Goal: Task Accomplishment & Management: Manage account settings

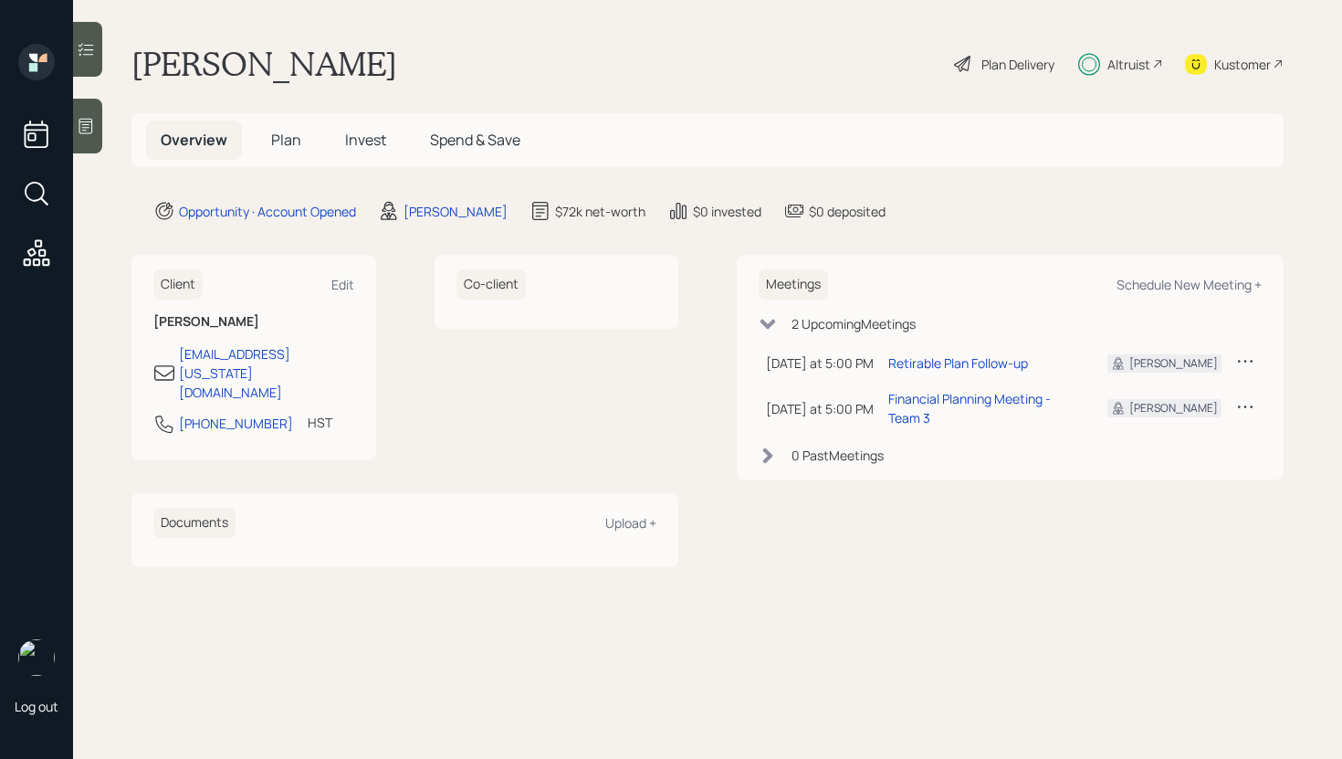
click at [374, 142] on span "Invest" at bounding box center [365, 140] width 41 height 20
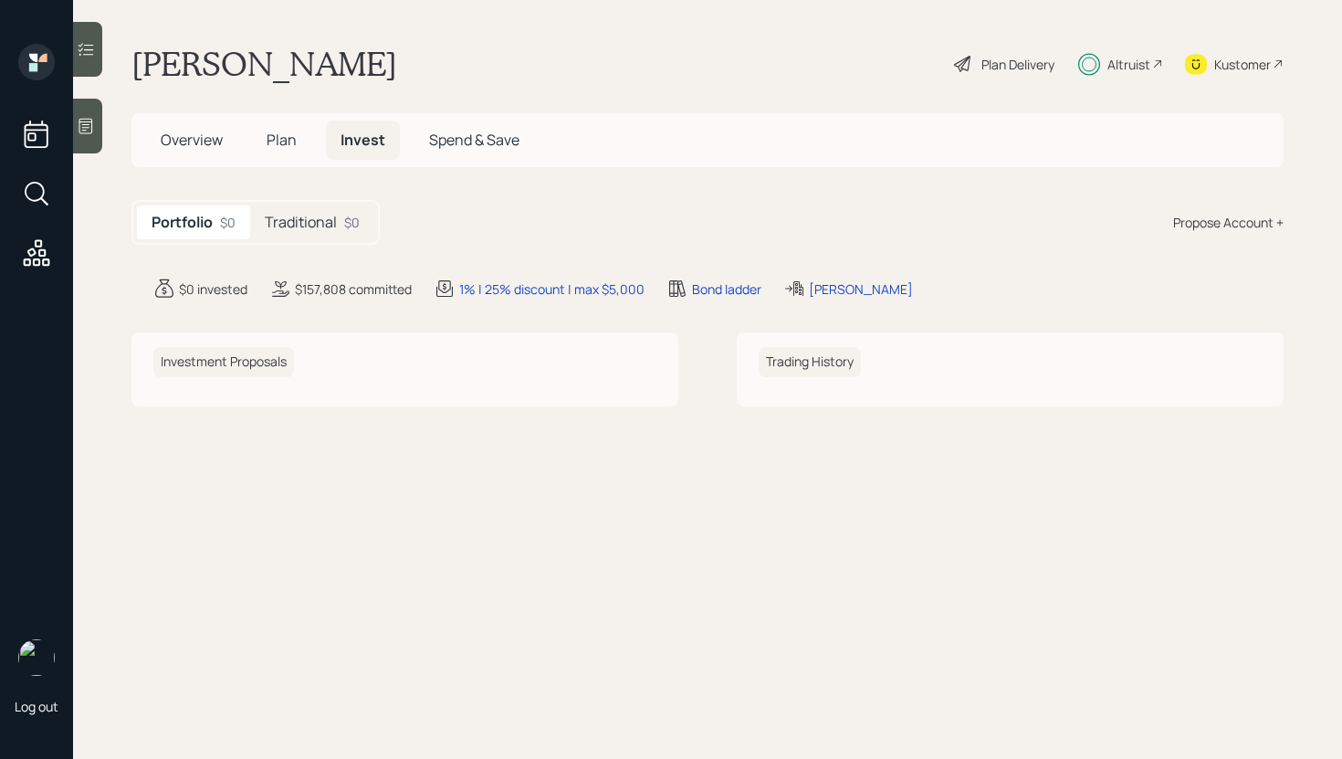
click at [284, 217] on h5 "Traditional" at bounding box center [301, 222] width 72 height 17
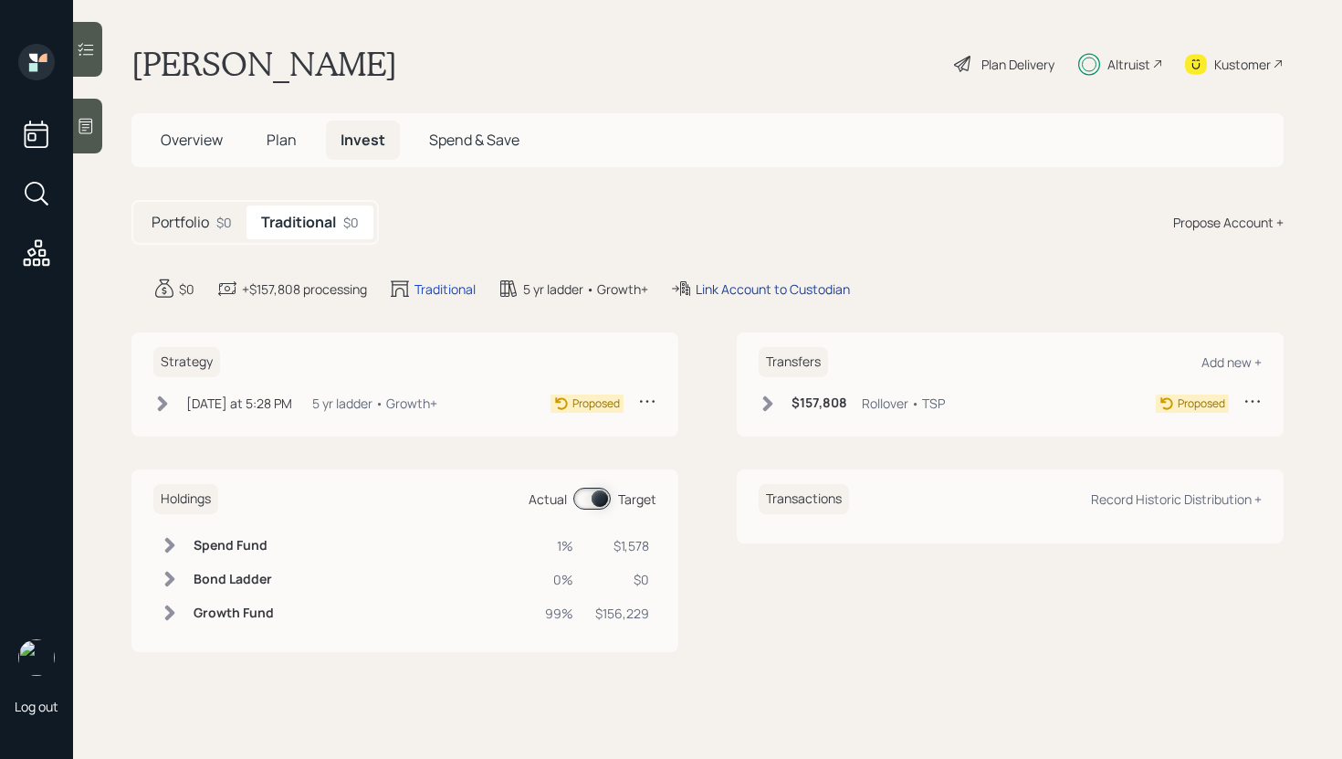
click at [760, 293] on div "Link Account to Custodian" at bounding box center [773, 288] width 154 height 19
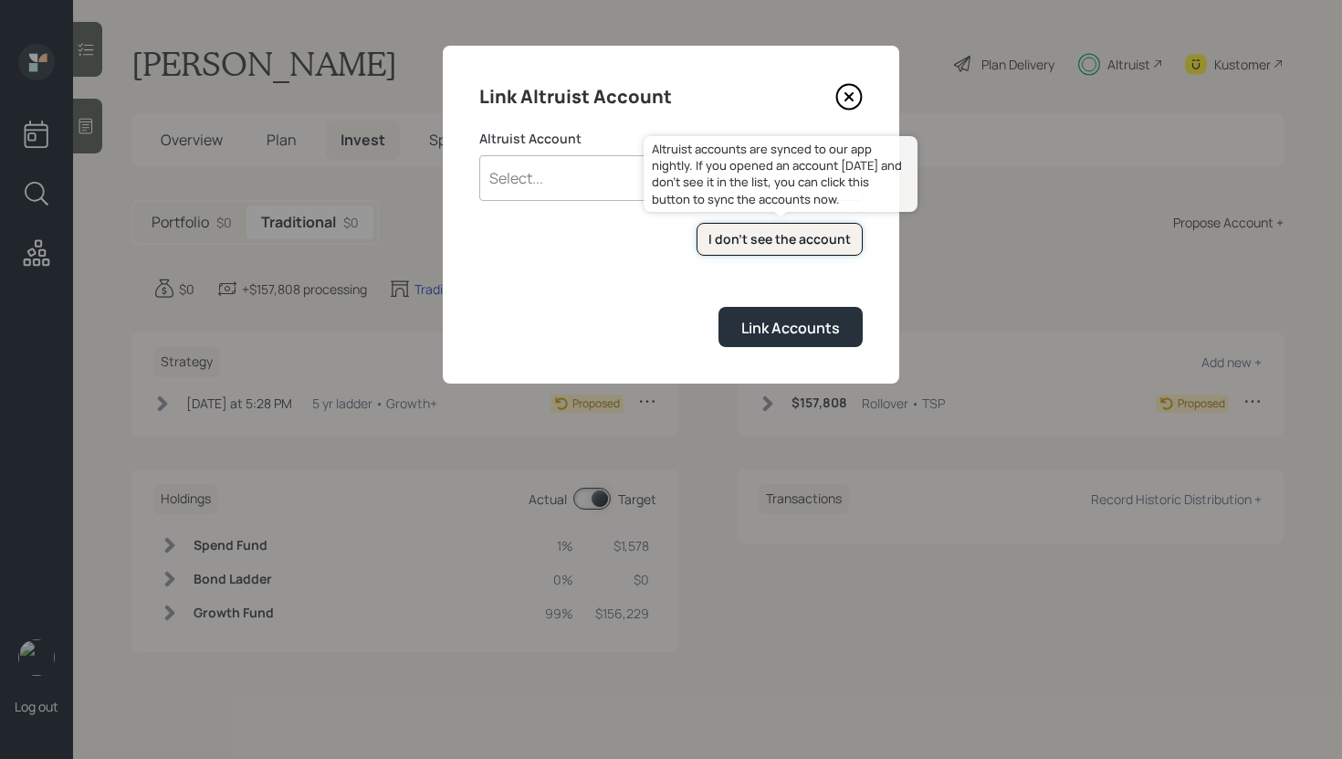
click at [762, 247] on div "I don't see the account" at bounding box center [780, 239] width 142 height 18
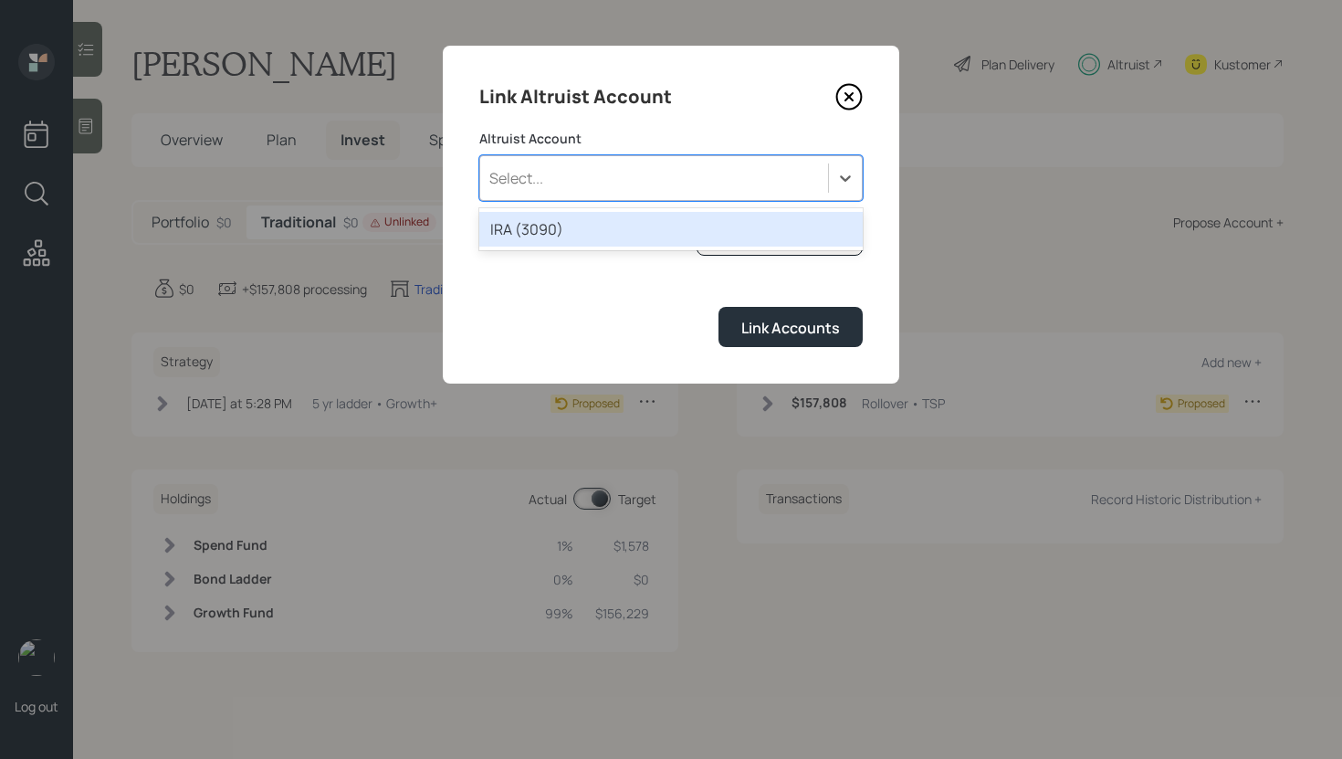
click at [656, 179] on div "Select..." at bounding box center [654, 178] width 348 height 31
click at [614, 226] on div "IRA (3090)" at bounding box center [670, 229] width 383 height 35
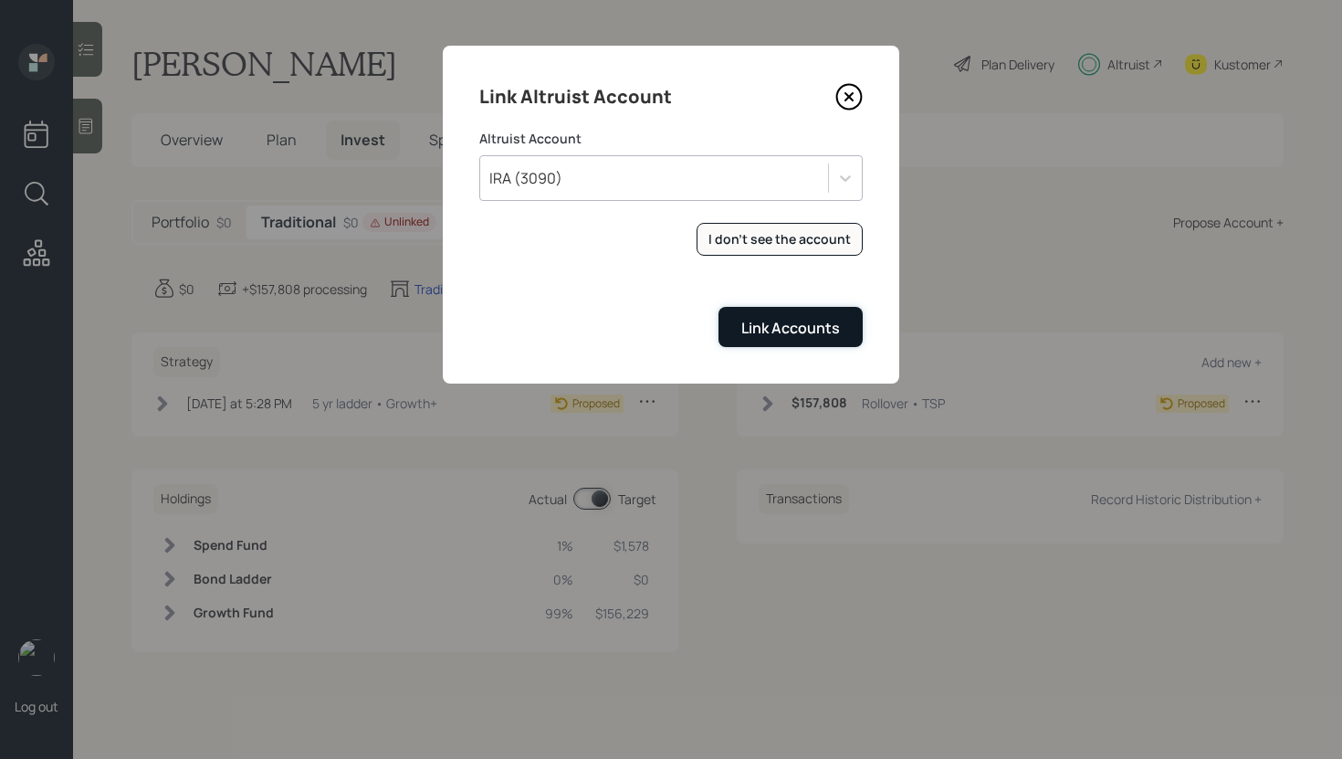
click at [817, 341] on button "Link Accounts" at bounding box center [791, 326] width 144 height 39
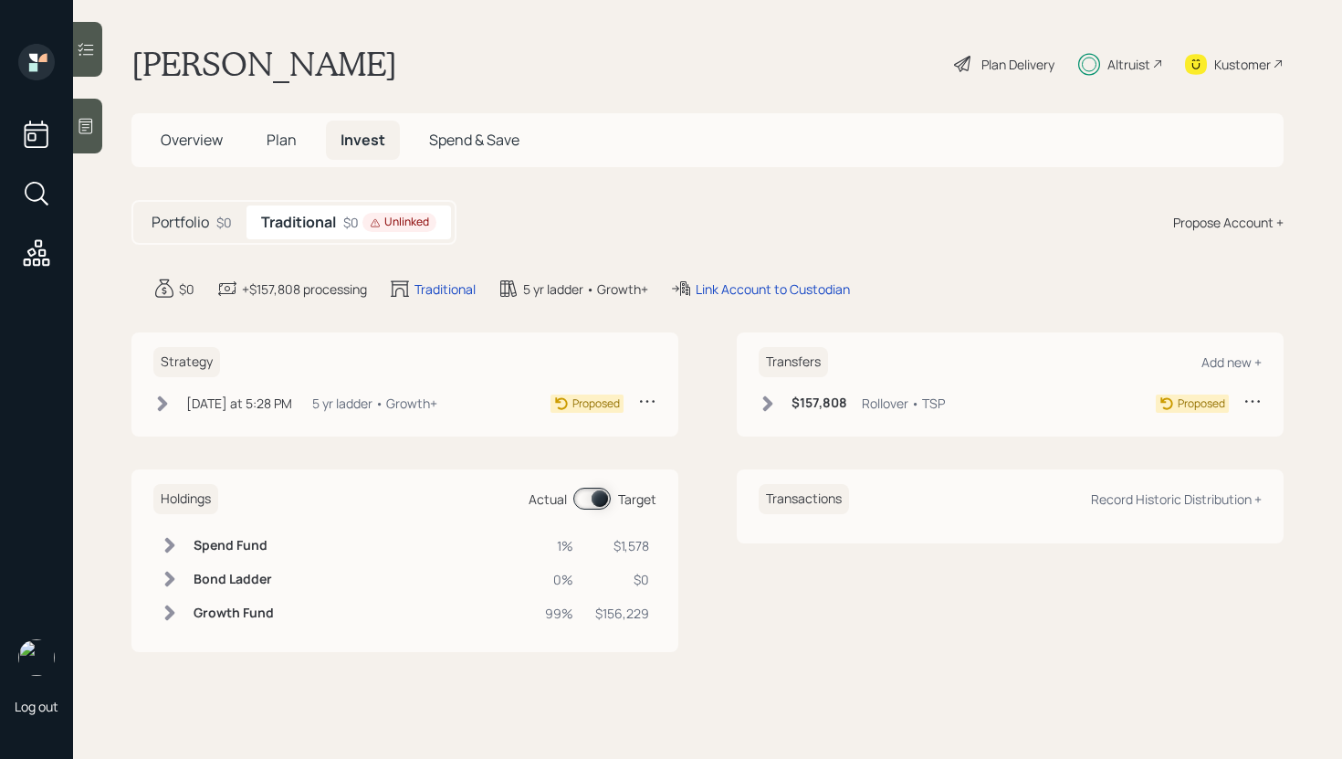
click at [770, 410] on icon at bounding box center [768, 403] width 18 height 18
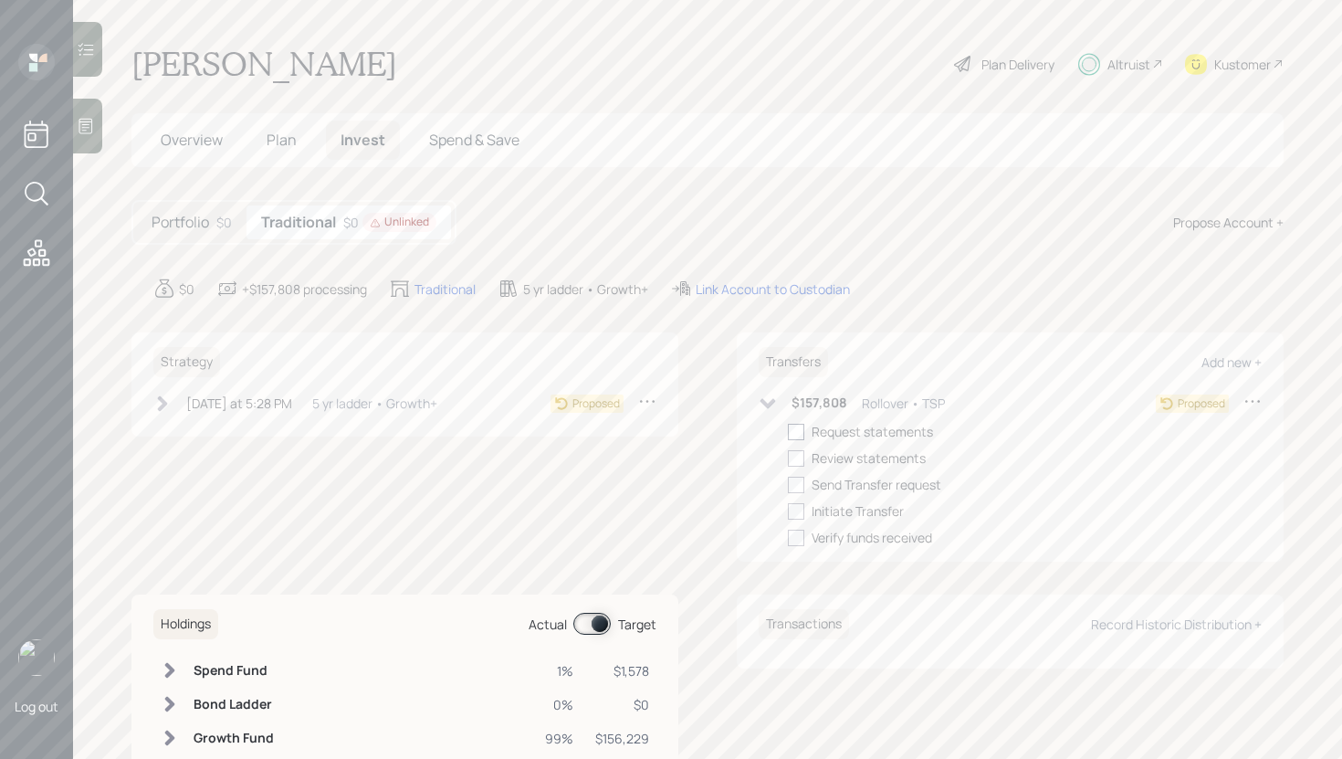
click at [797, 434] on div at bounding box center [796, 432] width 16 height 16
click at [788, 432] on input "checkbox" at bounding box center [787, 431] width 1 height 1
checkbox input "true"
click at [158, 402] on icon at bounding box center [162, 403] width 18 height 18
click at [192, 434] on div at bounding box center [191, 432] width 16 height 16
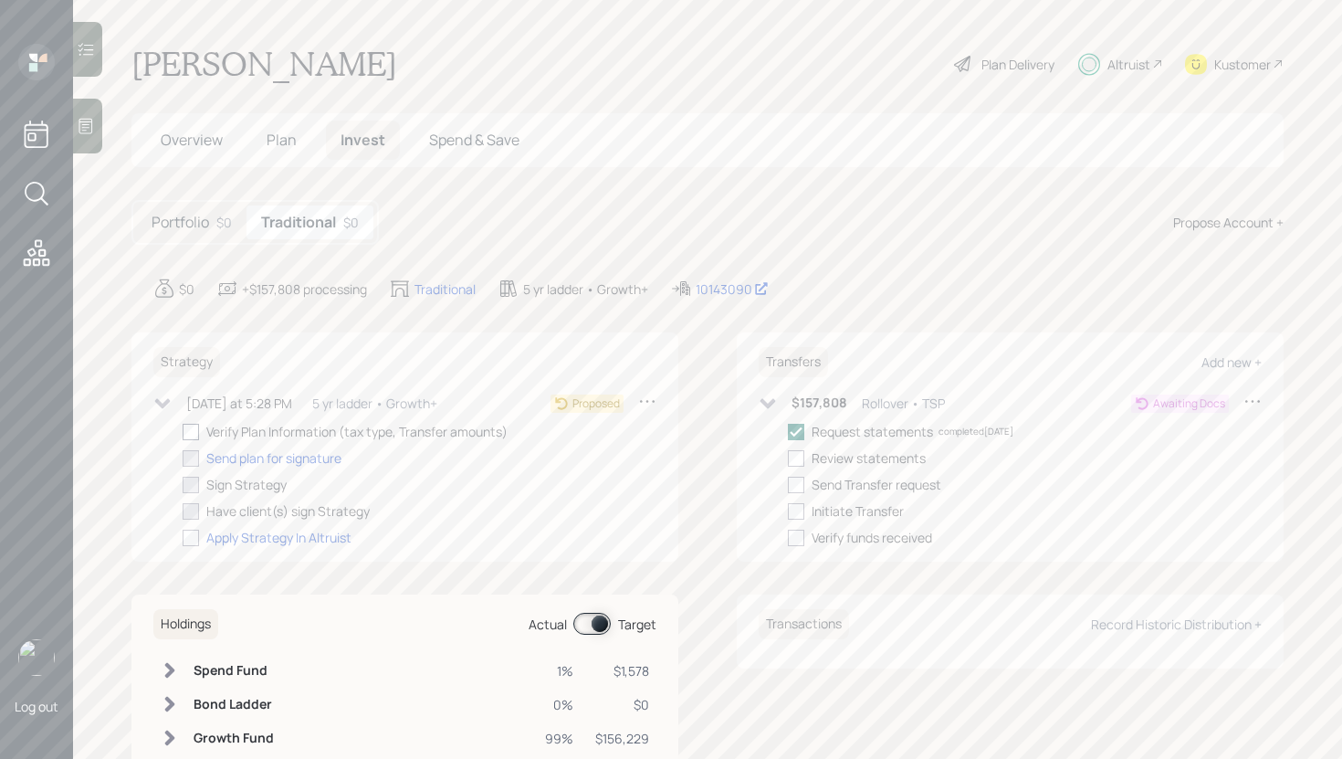
click at [183, 432] on input "checkbox" at bounding box center [182, 431] width 1 height 1
checkbox input "true"
click at [676, 244] on div "Portfolio $0 Traditional $0 Propose Account +" at bounding box center [707, 222] width 1152 height 45
click at [764, 407] on icon at bounding box center [768, 403] width 18 height 18
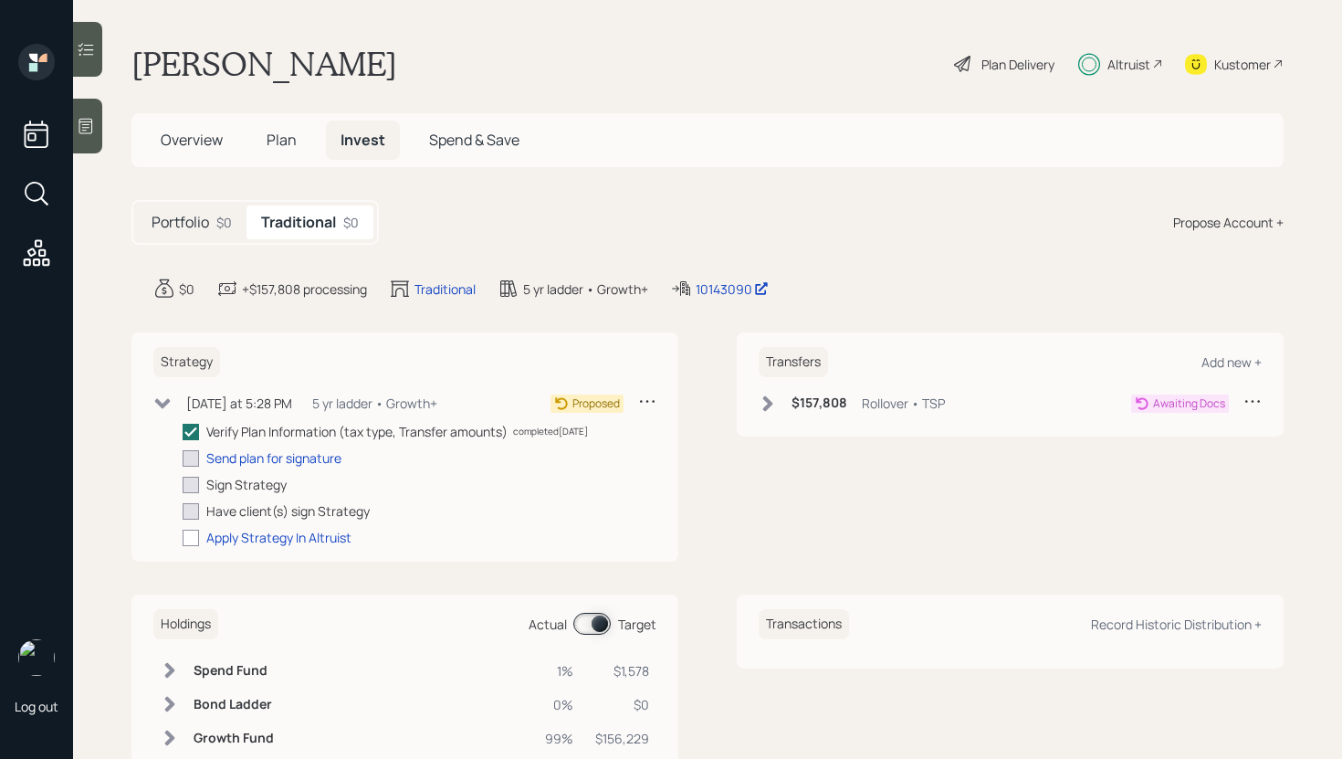
click at [157, 401] on icon at bounding box center [163, 403] width 16 height 10
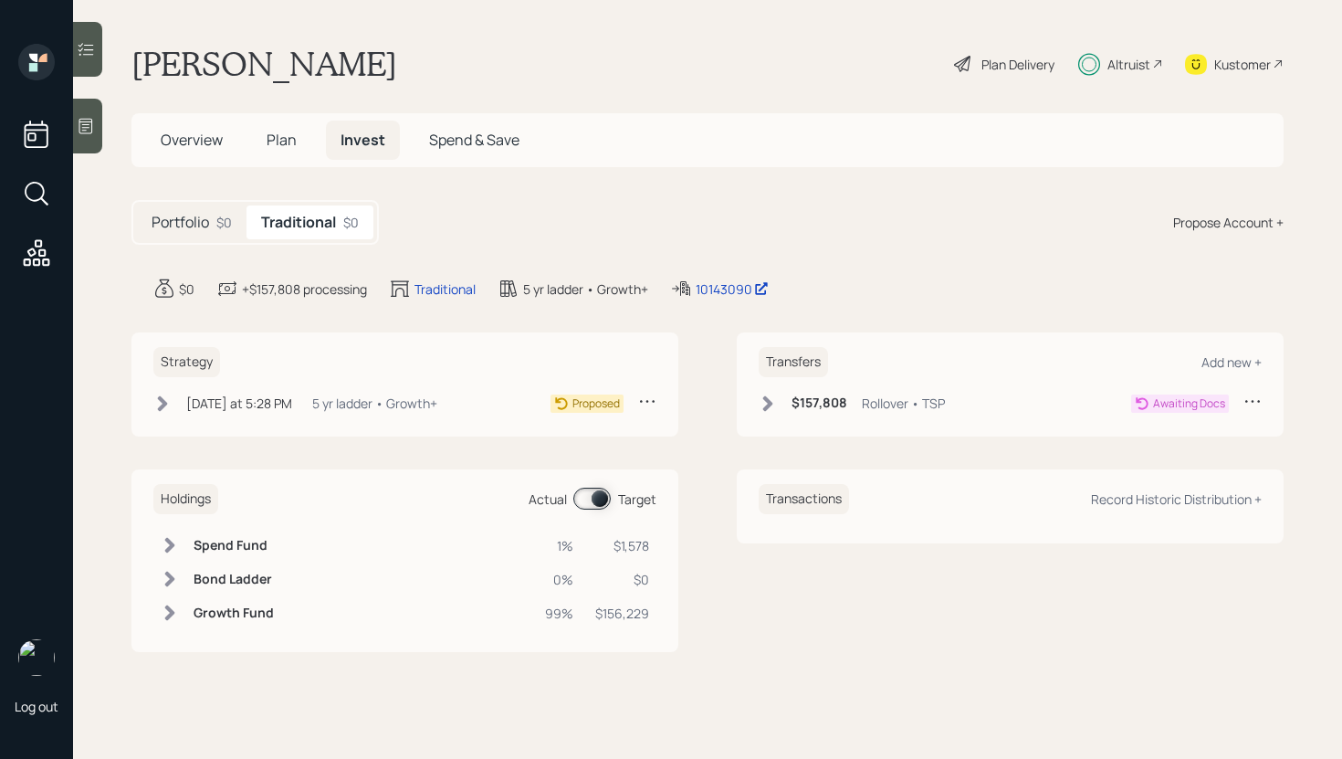
click at [598, 492] on span at bounding box center [591, 499] width 37 height 22
click at [592, 501] on span at bounding box center [591, 499] width 37 height 22
